Goal: Book appointment/travel/reservation

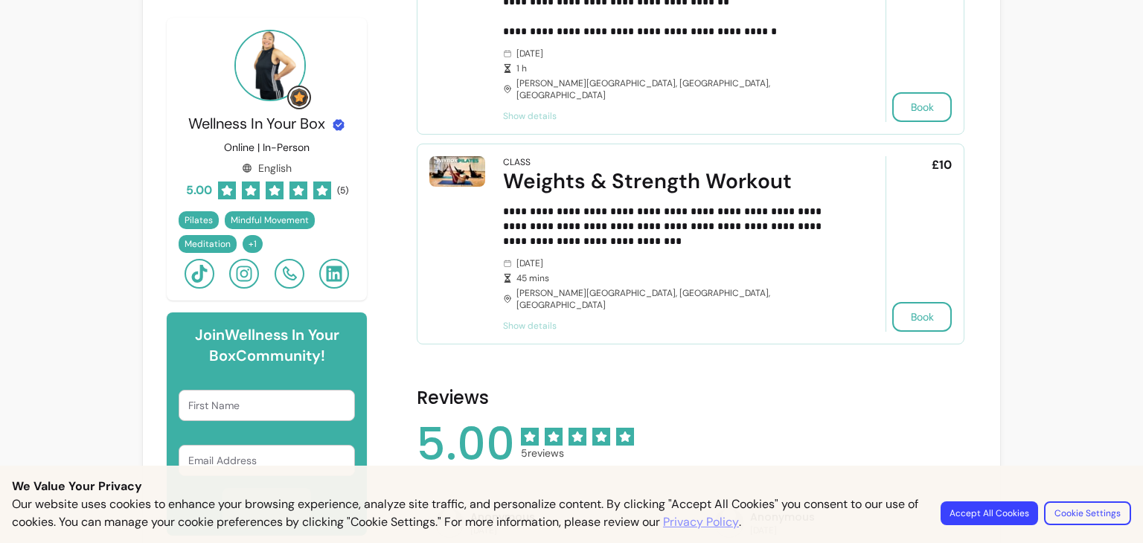
scroll to position [372, 0]
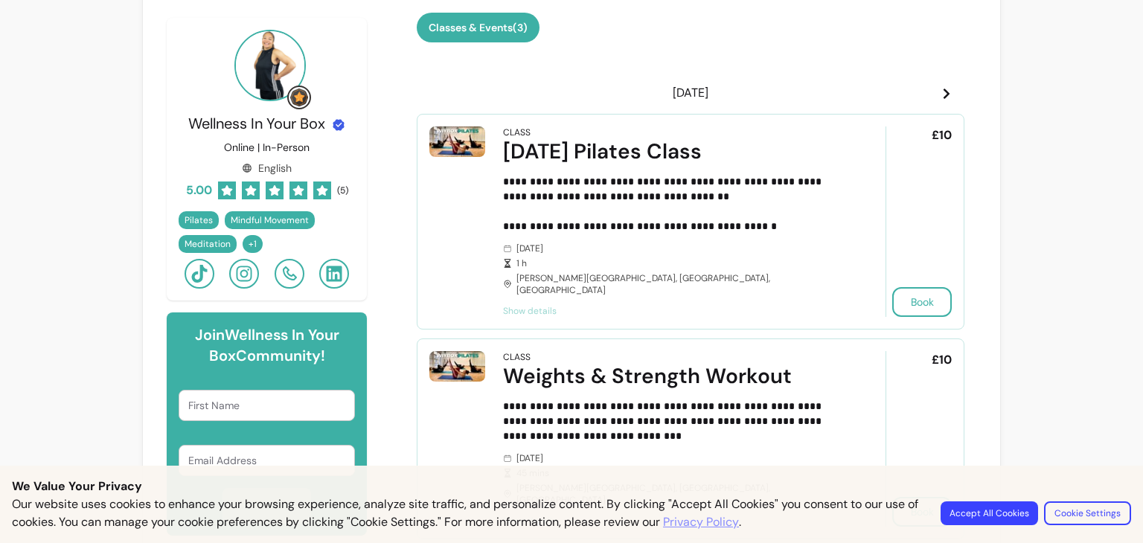
click at [942, 100] on span at bounding box center [947, 93] width 12 height 18
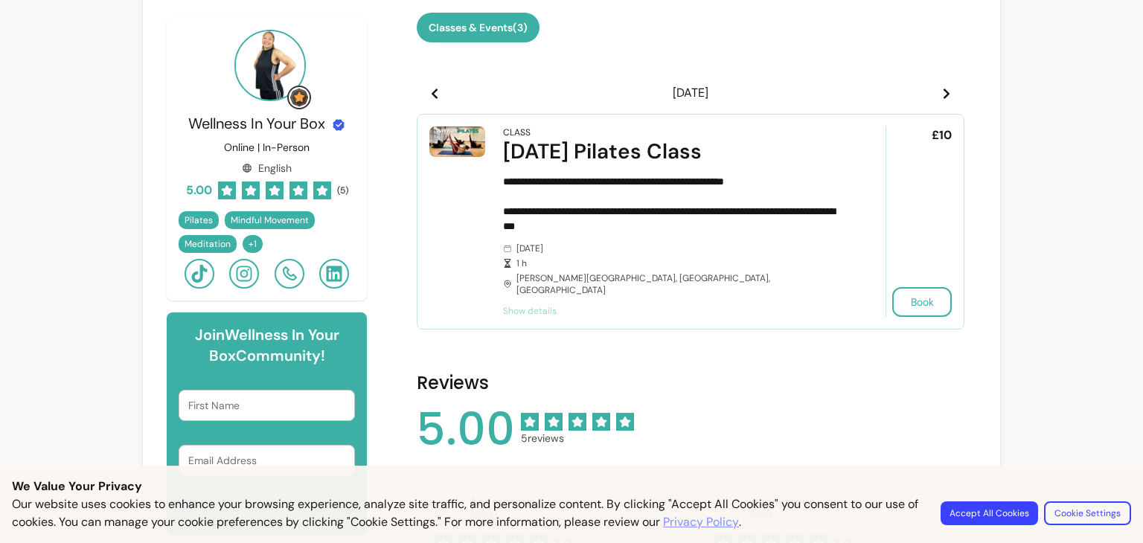
click at [937, 102] on header "[DATE]" at bounding box center [691, 93] width 548 height 30
click at [429, 102] on header "[DATE]" at bounding box center [691, 93] width 548 height 30
click at [549, 87] on header "[DATE]" at bounding box center [691, 93] width 548 height 30
click at [435, 90] on icon at bounding box center [435, 94] width 12 height 12
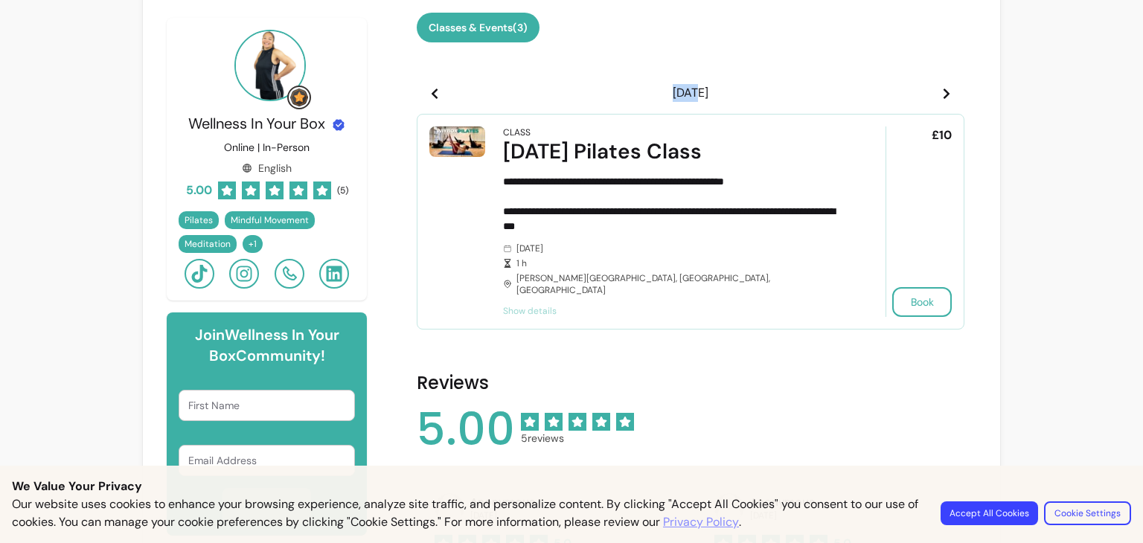
click at [435, 90] on icon at bounding box center [435, 94] width 12 height 12
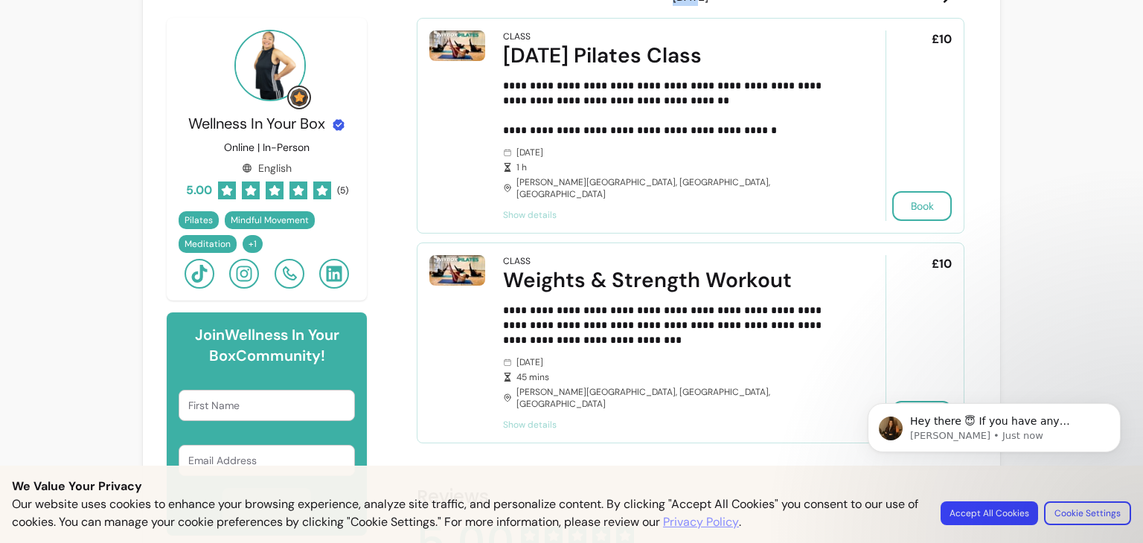
scroll to position [383, 0]
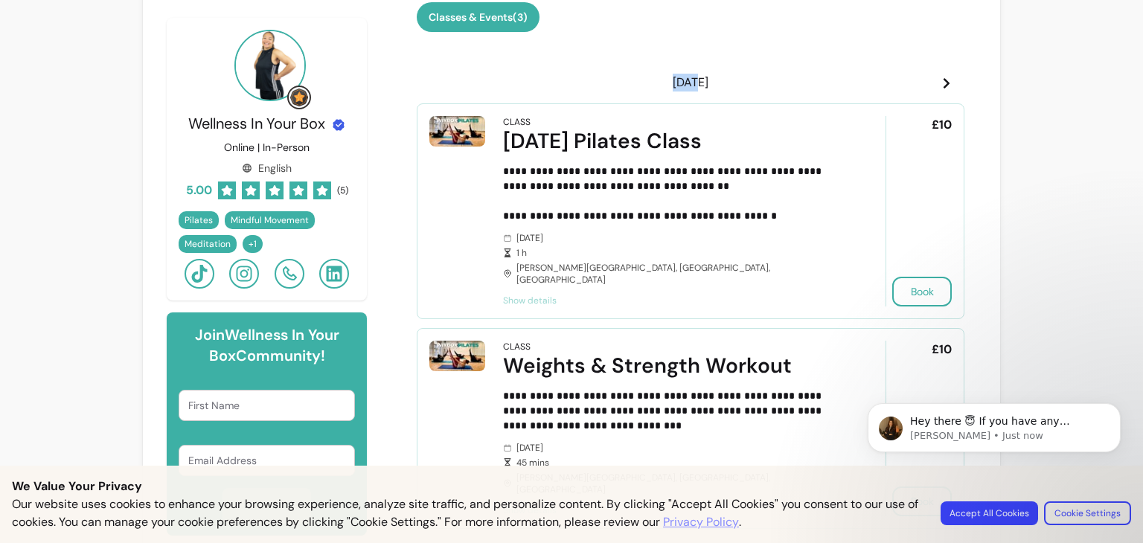
drag, startPoint x: 679, startPoint y: 139, endPoint x: 499, endPoint y: 133, distance: 179.5
click at [503, 133] on div "[DATE] Pilates Class" at bounding box center [673, 141] width 341 height 27
copy div "[DATE] Pilates Class"
